Goal: Find specific page/section: Find specific page/section

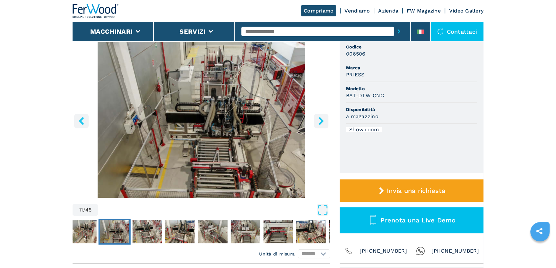
click at [261, 32] on input "text" at bounding box center [317, 32] width 153 height 10
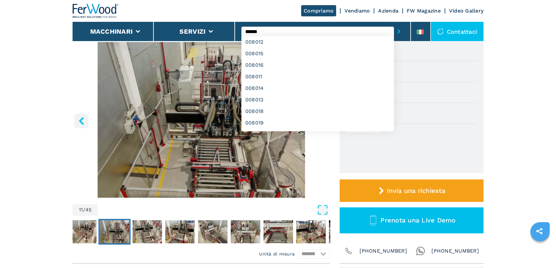
type input "******"
click at [394, 24] on button "submit-button" at bounding box center [399, 31] width 10 height 15
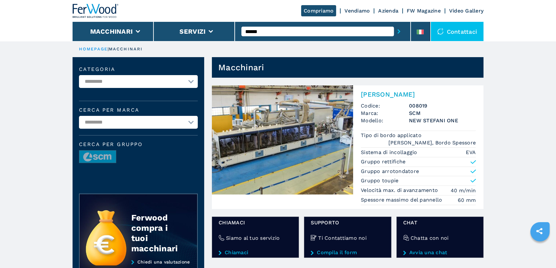
click at [240, 144] on img at bounding box center [282, 139] width 141 height 109
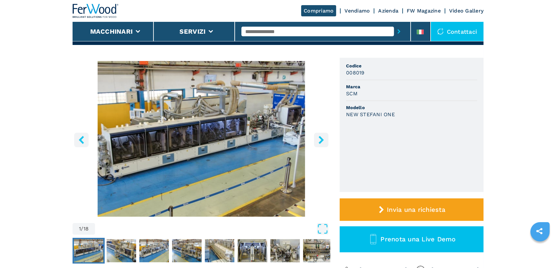
scroll to position [29, 0]
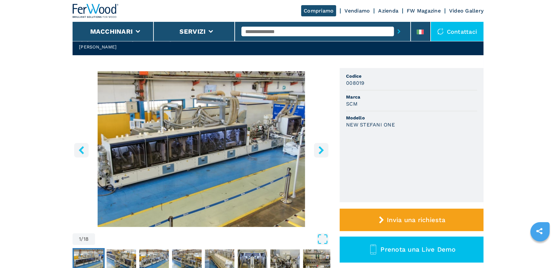
click at [320, 149] on icon "right-button" at bounding box center [320, 150] width 5 height 8
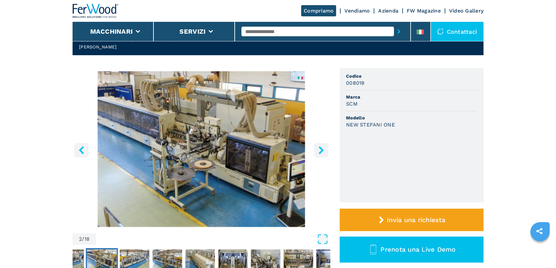
click at [320, 149] on icon "right-button" at bounding box center [320, 150] width 5 height 8
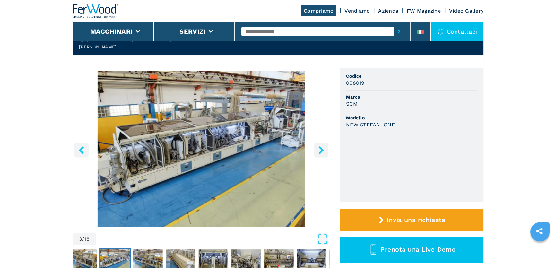
click at [320, 149] on icon "right-button" at bounding box center [321, 150] width 8 height 8
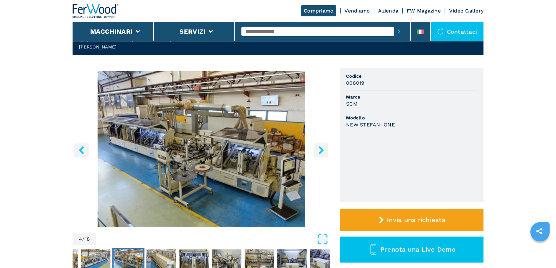
click at [320, 149] on icon "right-button" at bounding box center [321, 150] width 8 height 8
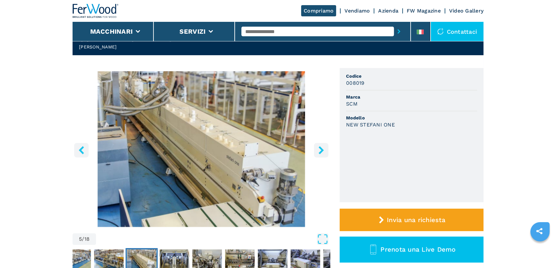
click at [320, 149] on icon "right-button" at bounding box center [321, 150] width 8 height 8
